Goal: Complete application form

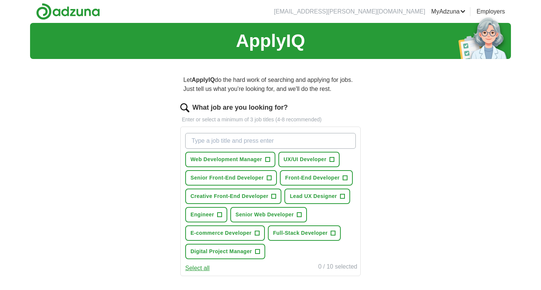
click at [267, 158] on span "+" at bounding box center [267, 160] width 5 height 6
click at [293, 156] on span "UX/UI Developer" at bounding box center [305, 160] width 43 height 8
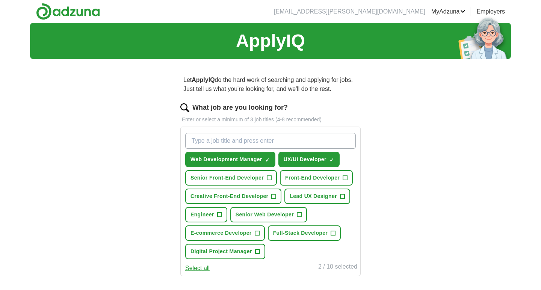
click at [245, 180] on span "Senior Front-End Developer" at bounding box center [226, 178] width 73 height 8
click at [294, 179] on span "Front-End Developer" at bounding box center [312, 178] width 54 height 8
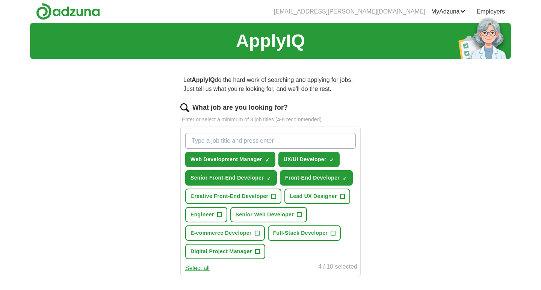
click at [259, 198] on span "Creative Front-End Developer" at bounding box center [229, 196] width 78 height 8
click at [301, 192] on button "Lead UX Designer +" at bounding box center [316, 196] width 65 height 15
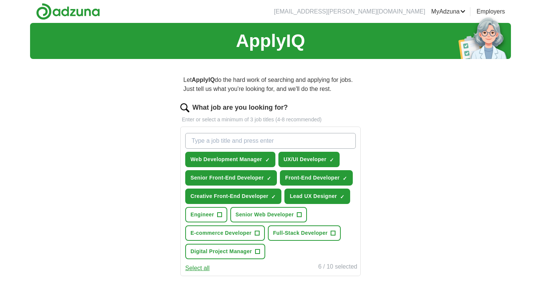
click at [259, 217] on span "Senior Web Developer" at bounding box center [265, 215] width 58 height 8
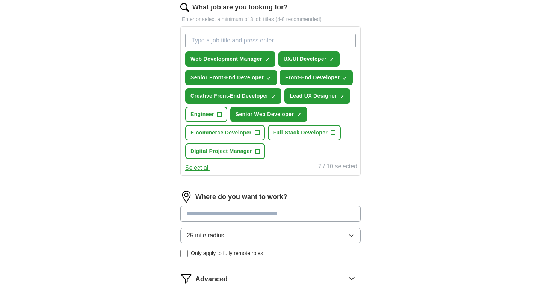
scroll to position [100, 0]
click at [259, 212] on input at bounding box center [270, 214] width 180 height 16
type input "*****"
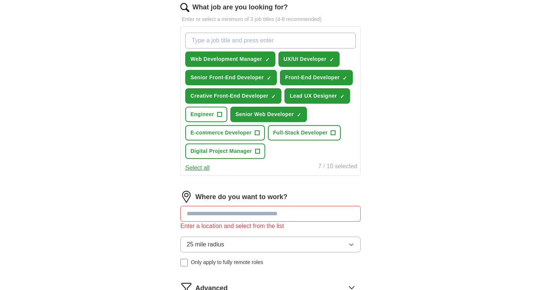
click at [256, 253] on div "25 mile radius Only apply to fully remote roles" at bounding box center [270, 252] width 180 height 30
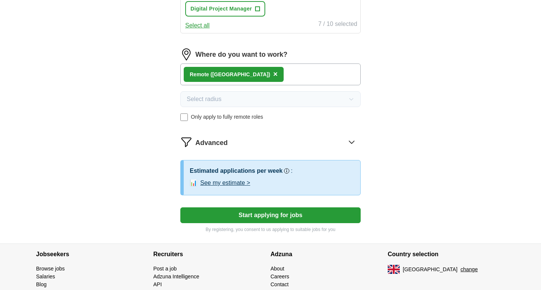
scroll to position [243, 0]
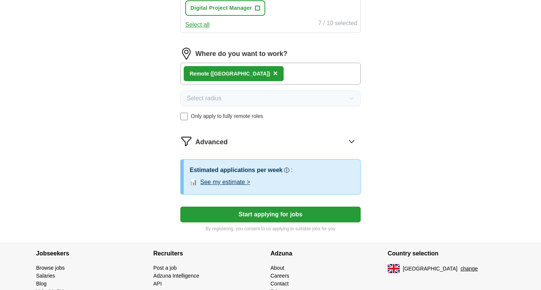
click at [227, 183] on button "See my estimate >" at bounding box center [225, 182] width 50 height 9
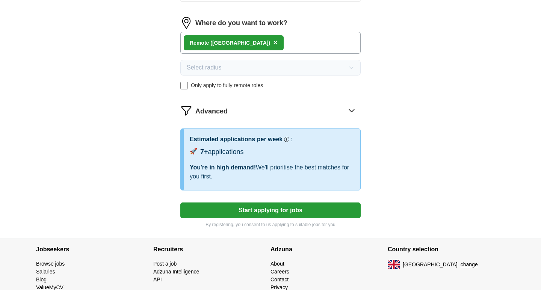
scroll to position [274, 0]
click at [282, 208] on button "Start applying for jobs" at bounding box center [270, 210] width 180 height 16
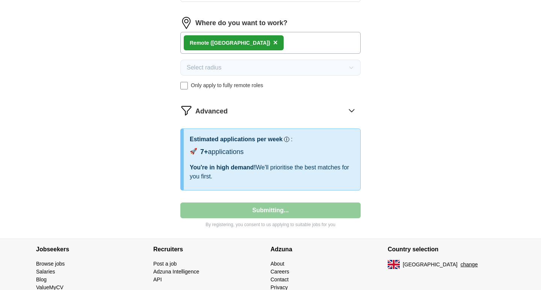
select select "**"
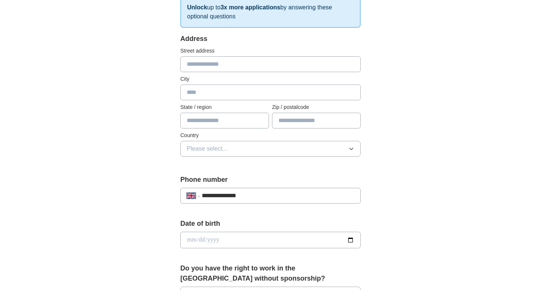
scroll to position [129, 0]
type input "**********"
click at [353, 152] on icon "button" at bounding box center [351, 149] width 6 height 6
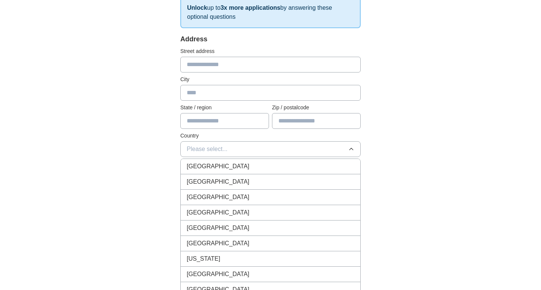
click at [323, 164] on div "[GEOGRAPHIC_DATA]" at bounding box center [271, 166] width 168 height 9
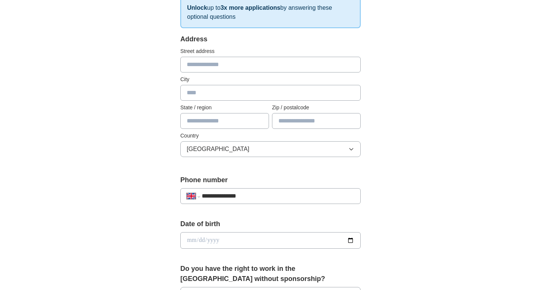
click at [410, 142] on div "**********" at bounding box center [270, 231] width 481 height 674
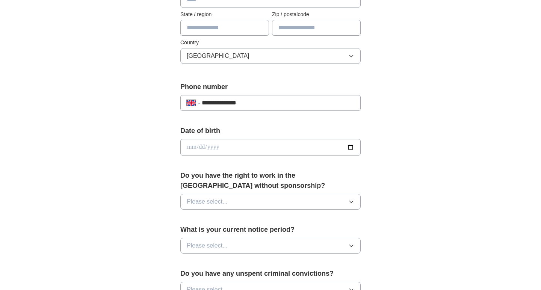
scroll to position [234, 0]
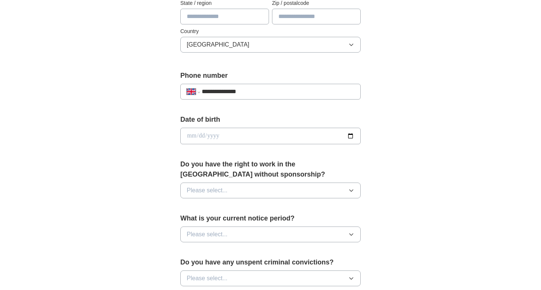
click at [352, 191] on icon "button" at bounding box center [351, 190] width 6 height 6
click at [334, 208] on div "Yes" at bounding box center [271, 207] width 168 height 9
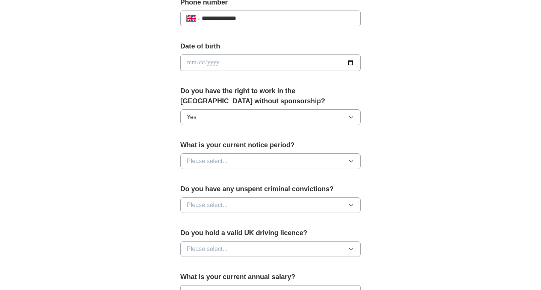
scroll to position [316, 0]
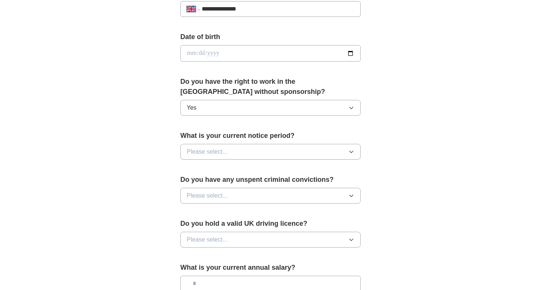
click at [351, 153] on icon "button" at bounding box center [351, 152] width 6 height 6
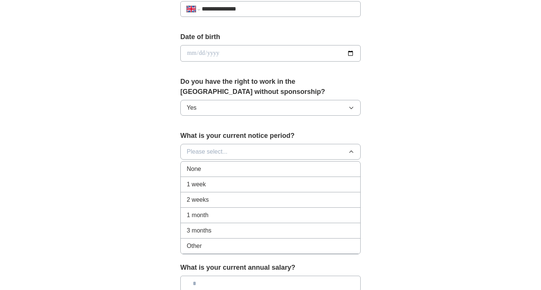
click at [341, 171] on div "None" at bounding box center [271, 169] width 168 height 9
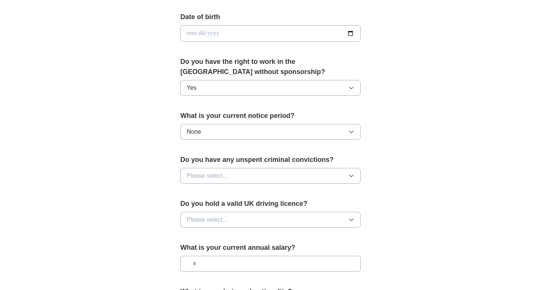
scroll to position [339, 0]
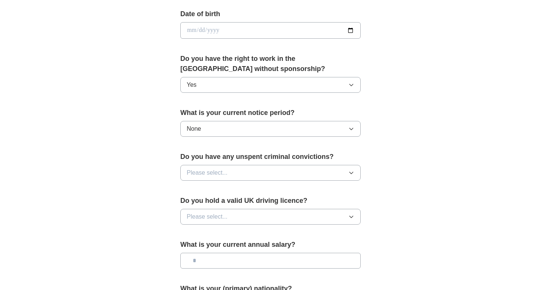
click at [341, 171] on button "Please select..." at bounding box center [270, 173] width 180 height 16
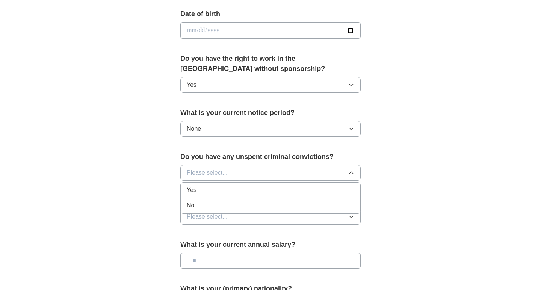
click at [337, 205] on div "No" at bounding box center [271, 205] width 168 height 9
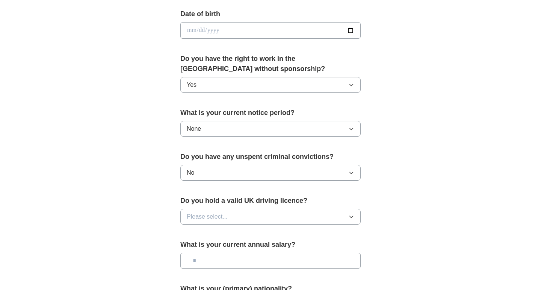
click at [338, 213] on button "Please select..." at bounding box center [270, 217] width 180 height 16
click at [335, 230] on div "Yes" at bounding box center [271, 234] width 168 height 9
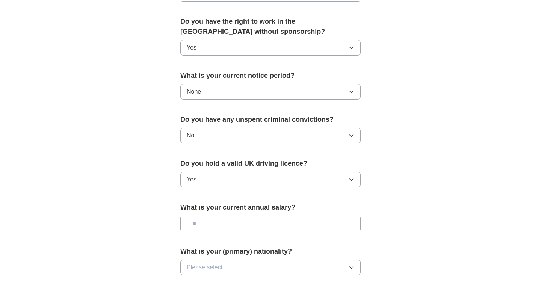
scroll to position [385, 0]
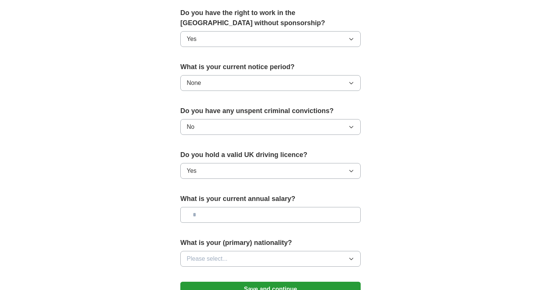
click at [335, 213] on input "text" at bounding box center [270, 215] width 180 height 16
type input "*******"
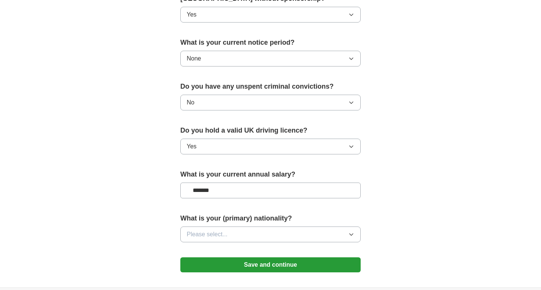
scroll to position [418, 0]
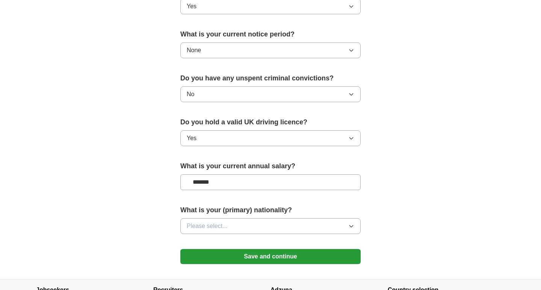
click at [355, 225] on button "Please select..." at bounding box center [270, 226] width 180 height 16
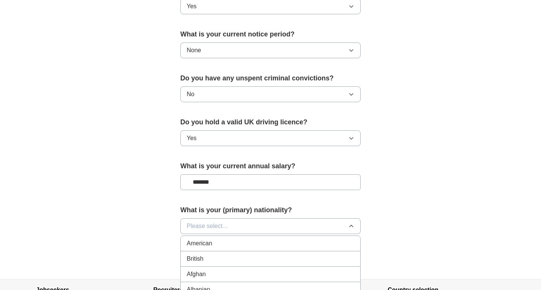
click at [327, 260] on div "British" at bounding box center [271, 258] width 168 height 9
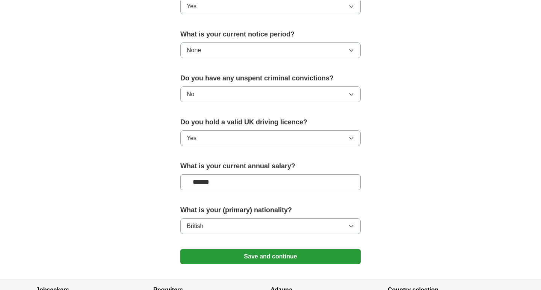
click at [327, 260] on button "Save and continue" at bounding box center [270, 256] width 180 height 15
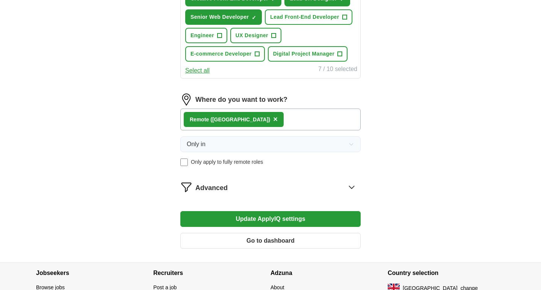
scroll to position [353, 0]
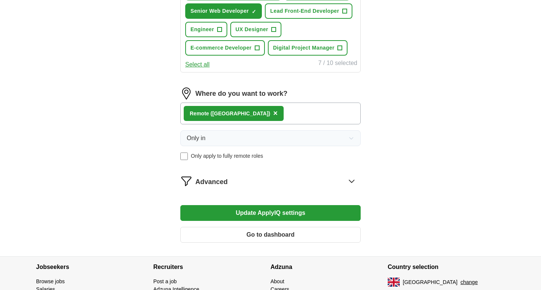
click at [354, 183] on icon at bounding box center [352, 181] width 12 height 12
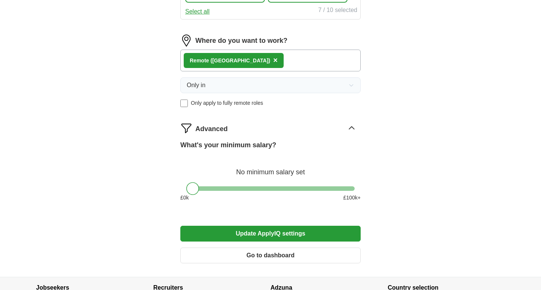
scroll to position [408, 0]
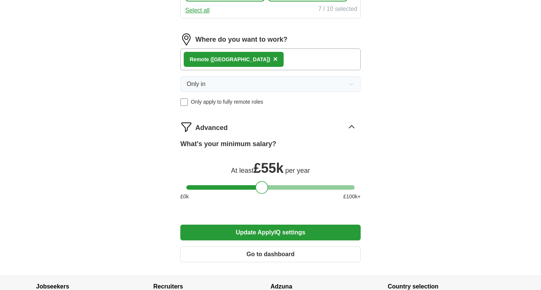
click at [262, 186] on div at bounding box center [270, 187] width 168 height 5
click at [272, 237] on button "Update ApplyIQ settings" at bounding box center [270, 233] width 180 height 16
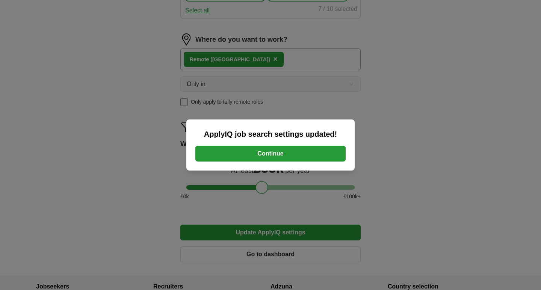
click at [264, 155] on button "Continue" at bounding box center [270, 154] width 150 height 16
